Goal: Transaction & Acquisition: Obtain resource

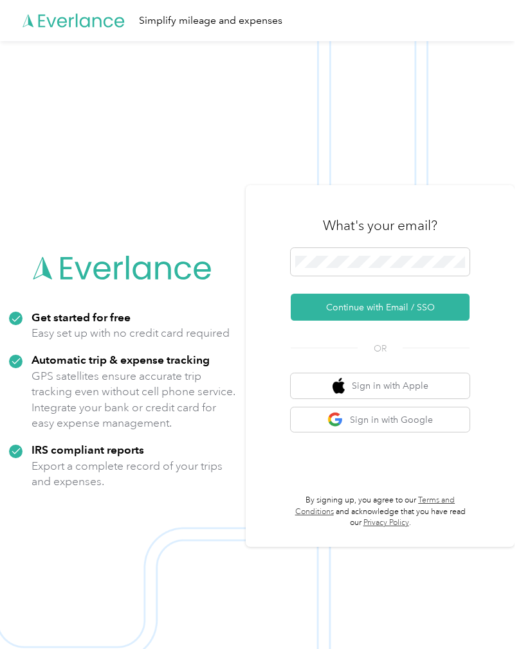
click at [436, 315] on button "Continue with Email / SSO" at bounding box center [380, 307] width 179 height 27
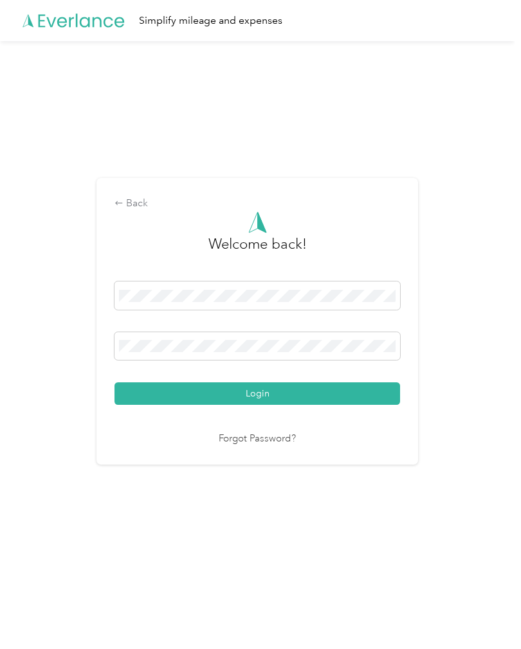
click at [260, 402] on button "Login" at bounding box center [256, 393] width 285 height 22
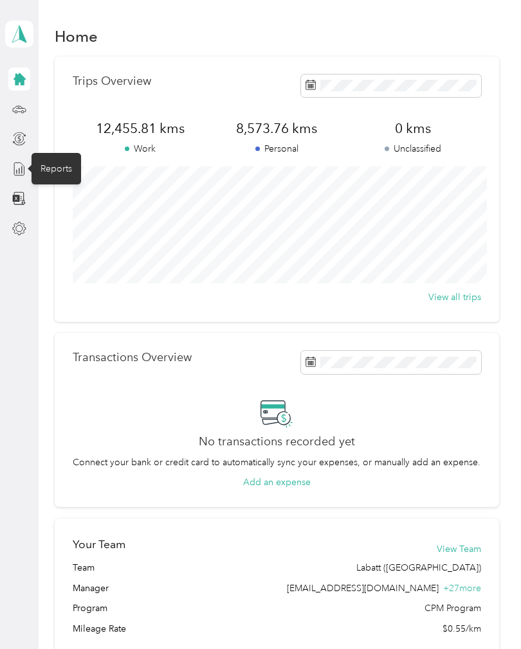
click at [19, 169] on line at bounding box center [19, 170] width 0 height 5
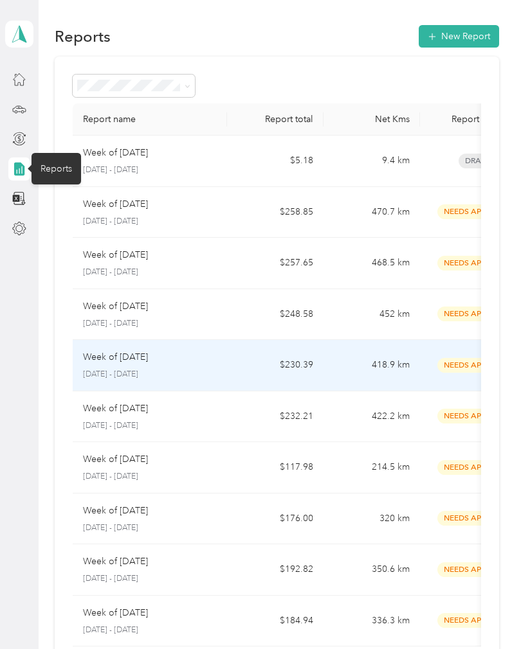
click at [384, 373] on td "418.9 km" at bounding box center [371, 365] width 96 height 51
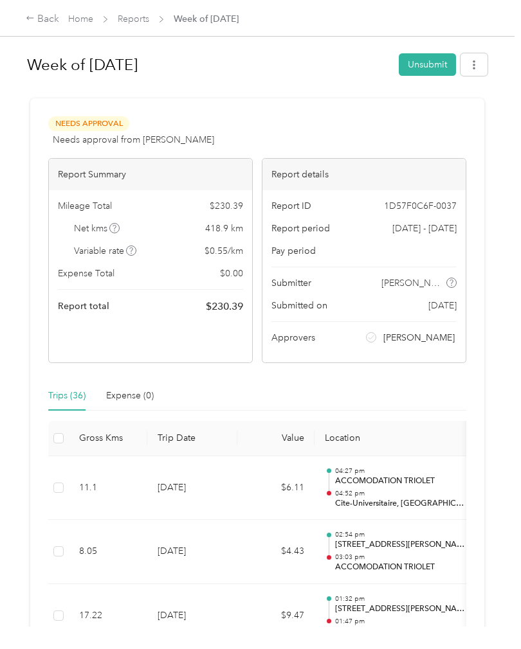
click at [474, 67] on button "button" at bounding box center [473, 64] width 27 height 22
click at [456, 116] on span "Download" at bounding box center [443, 111] width 42 height 13
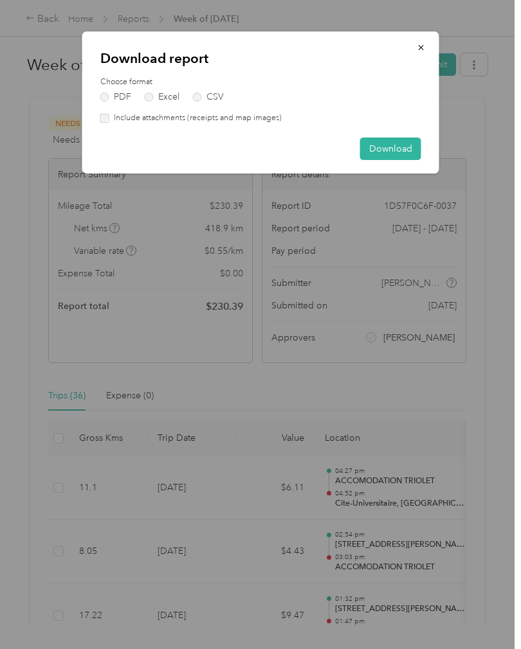
click at [408, 146] on button "Download" at bounding box center [390, 149] width 61 height 22
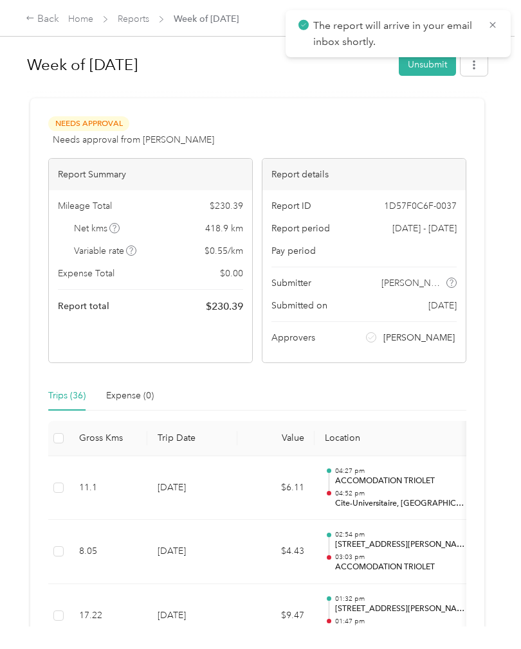
click at [131, 22] on link "Reports" at bounding box center [133, 18] width 31 height 11
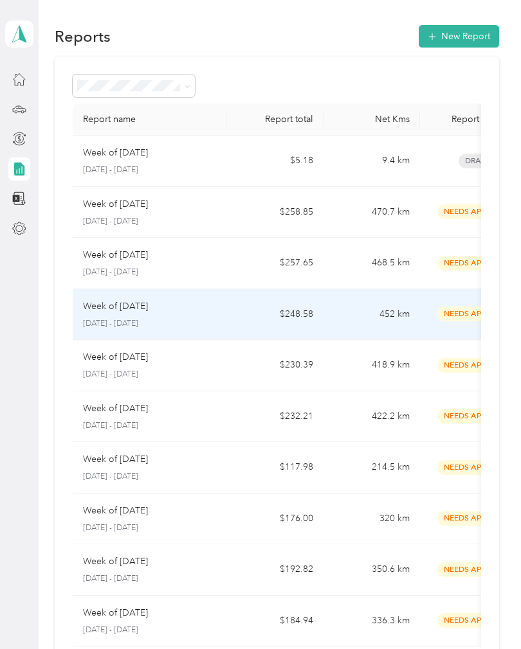
click at [246, 313] on td "$248.58" at bounding box center [275, 314] width 96 height 51
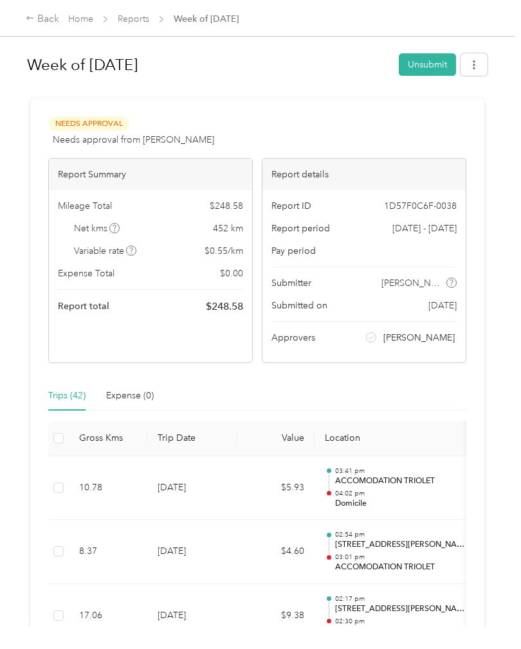
click at [476, 59] on span "button" at bounding box center [473, 64] width 9 height 11
click at [464, 112] on span "Download" at bounding box center [443, 111] width 42 height 13
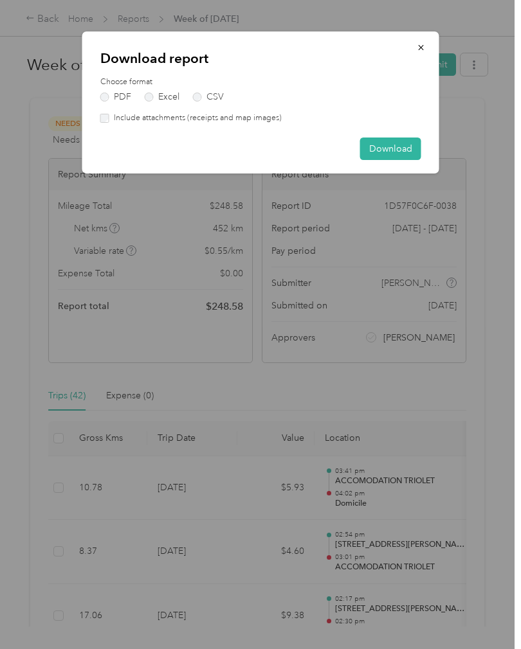
click at [393, 150] on button "Download" at bounding box center [390, 149] width 61 height 22
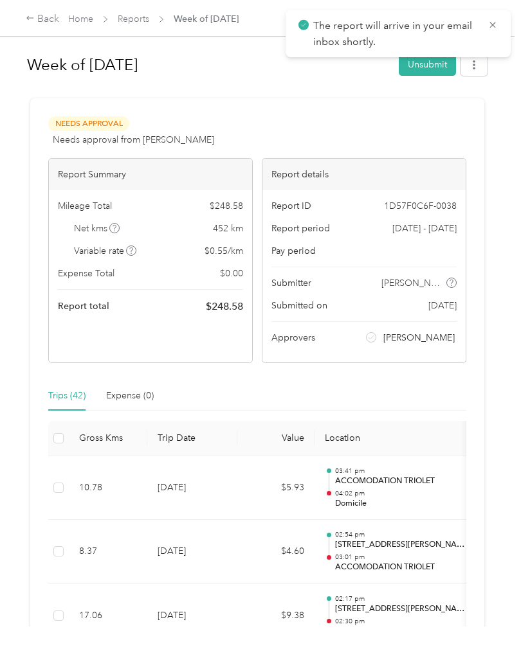
click at [144, 21] on link "Reports" at bounding box center [133, 18] width 31 height 11
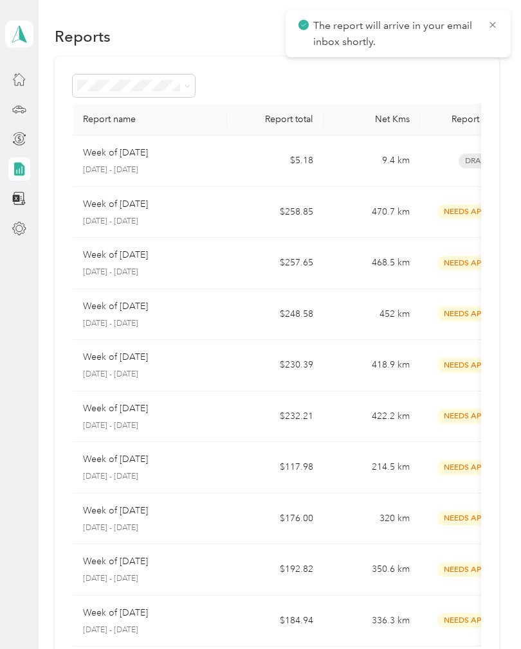
click at [368, 259] on td "468.5 km" at bounding box center [371, 263] width 96 height 51
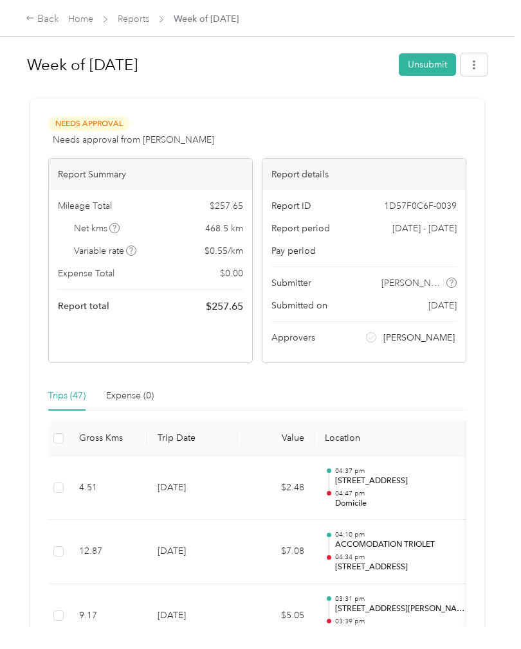
click at [469, 67] on button "button" at bounding box center [473, 64] width 27 height 22
click at [456, 115] on span "Download" at bounding box center [443, 111] width 42 height 13
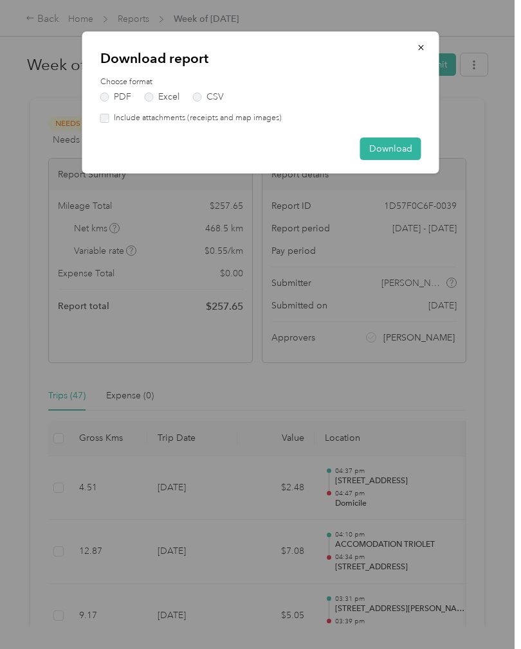
click at [406, 145] on button "Download" at bounding box center [390, 149] width 61 height 22
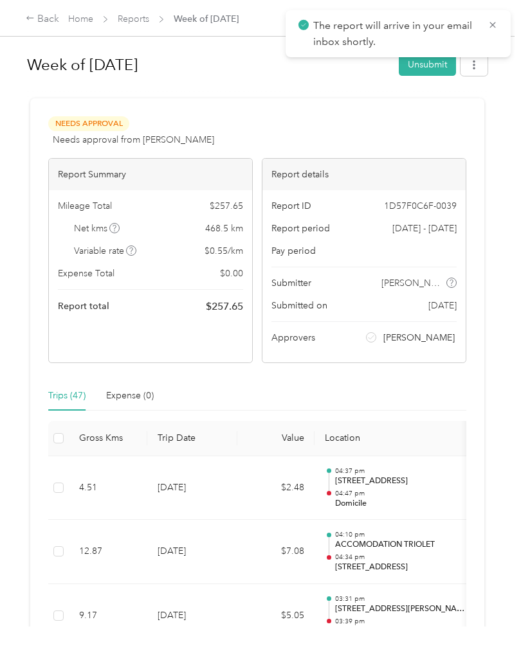
click at [136, 17] on link "Reports" at bounding box center [133, 18] width 31 height 11
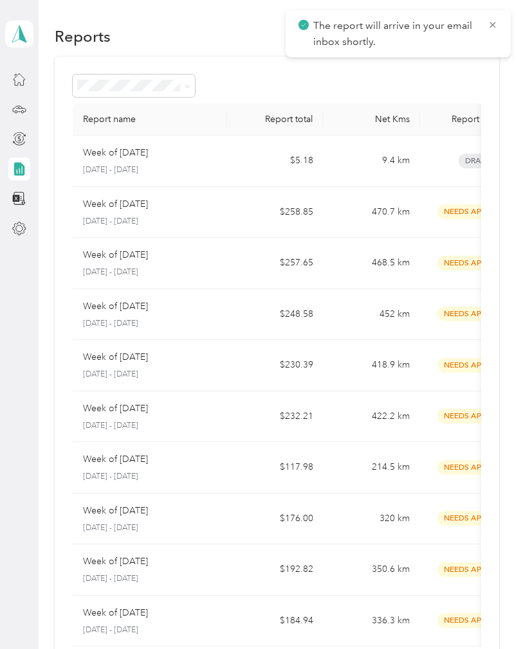
click at [258, 213] on td "$258.85" at bounding box center [275, 212] width 96 height 51
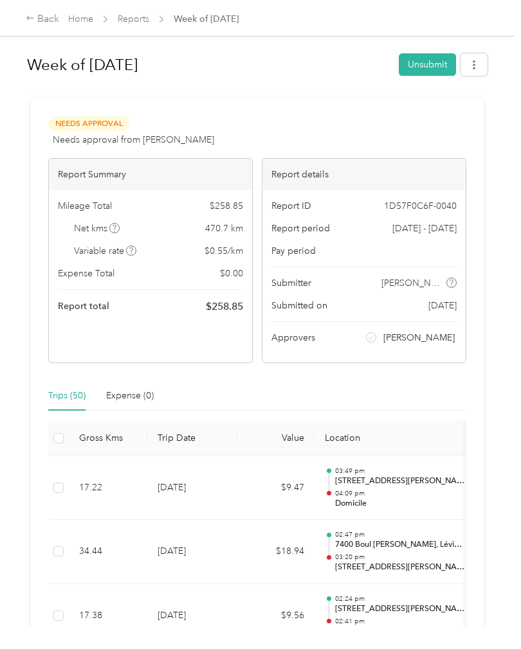
click at [478, 67] on icon "button" at bounding box center [473, 64] width 9 height 9
click at [438, 115] on span "Download" at bounding box center [443, 111] width 42 height 13
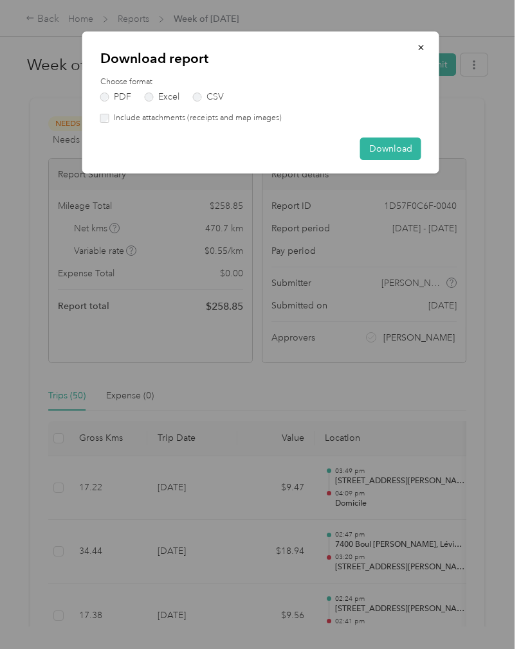
click at [390, 145] on button "Download" at bounding box center [390, 149] width 61 height 22
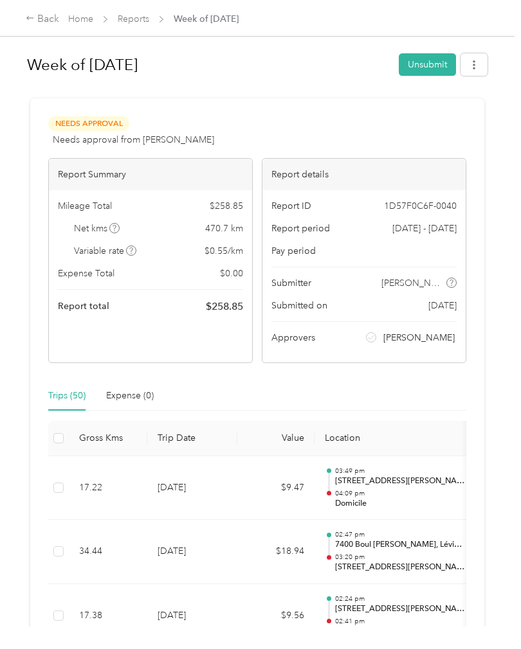
click at [134, 24] on link "Reports" at bounding box center [133, 18] width 31 height 11
